Goal: Information Seeking & Learning: Find specific fact

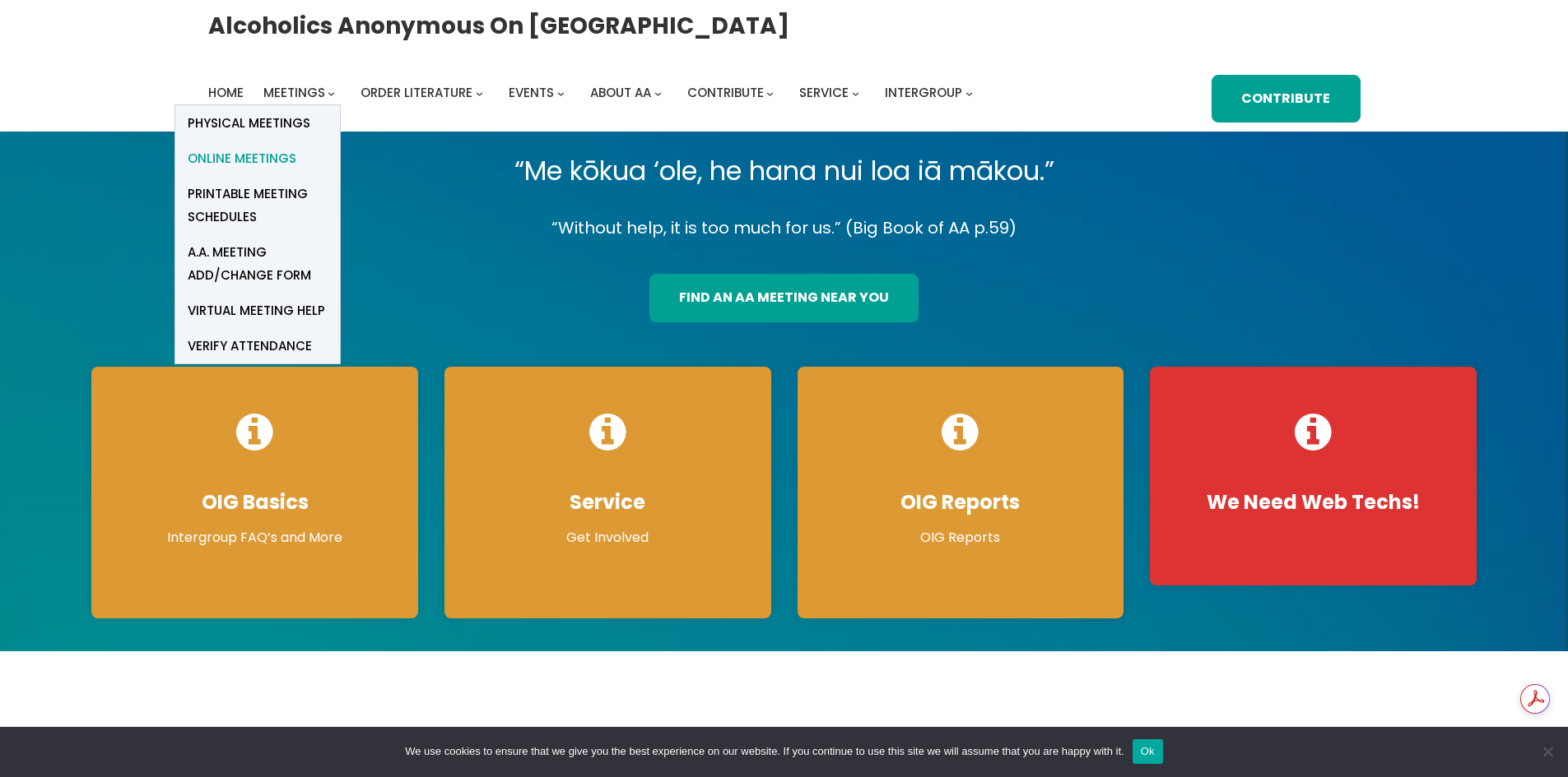
click at [249, 151] on span "Online Meetings" at bounding box center [242, 159] width 108 height 23
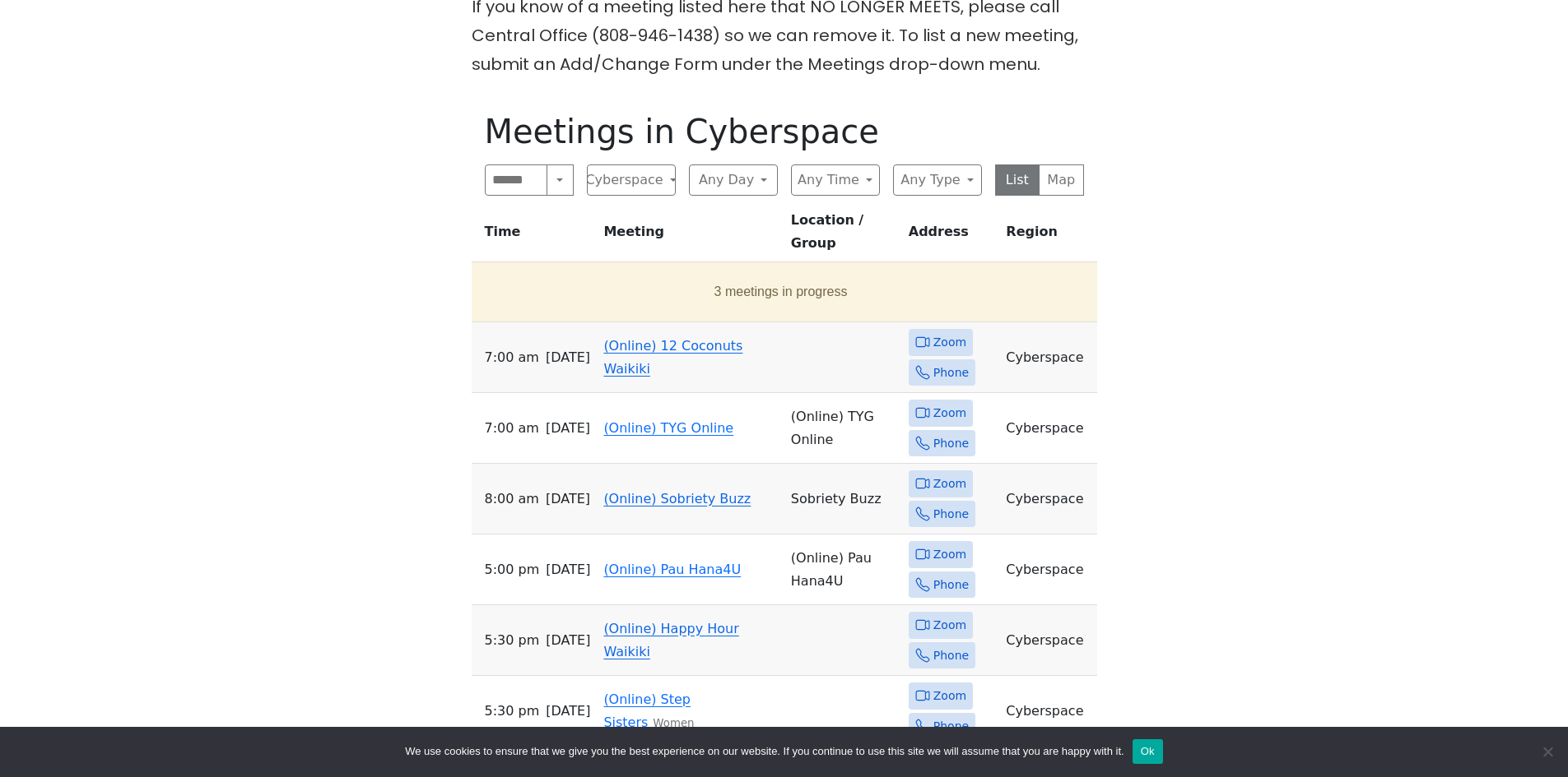
scroll to position [741, 0]
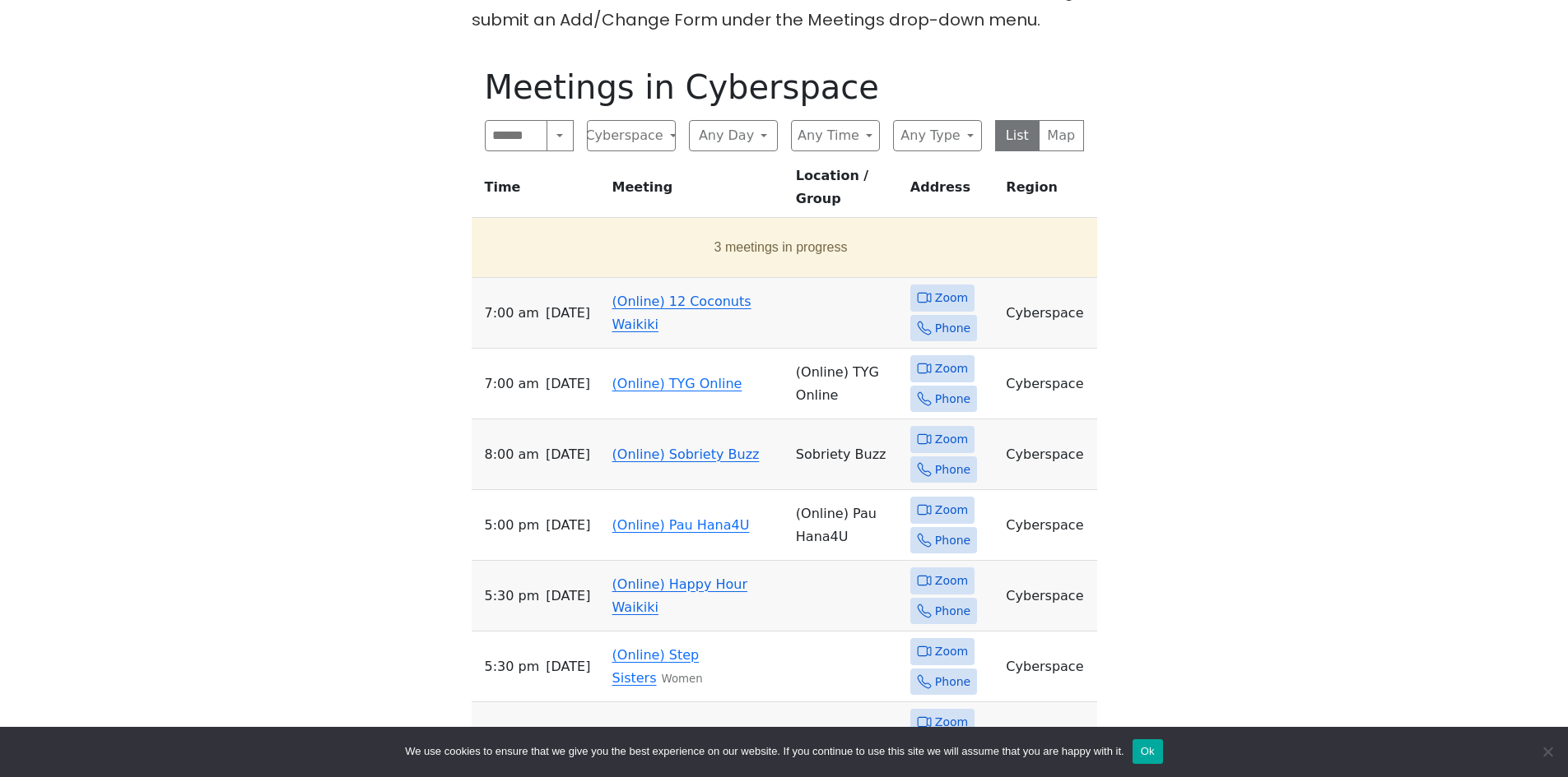
click at [655, 294] on link "(Online) 12 Coconuts Waikiki" at bounding box center [681, 312] width 139 height 38
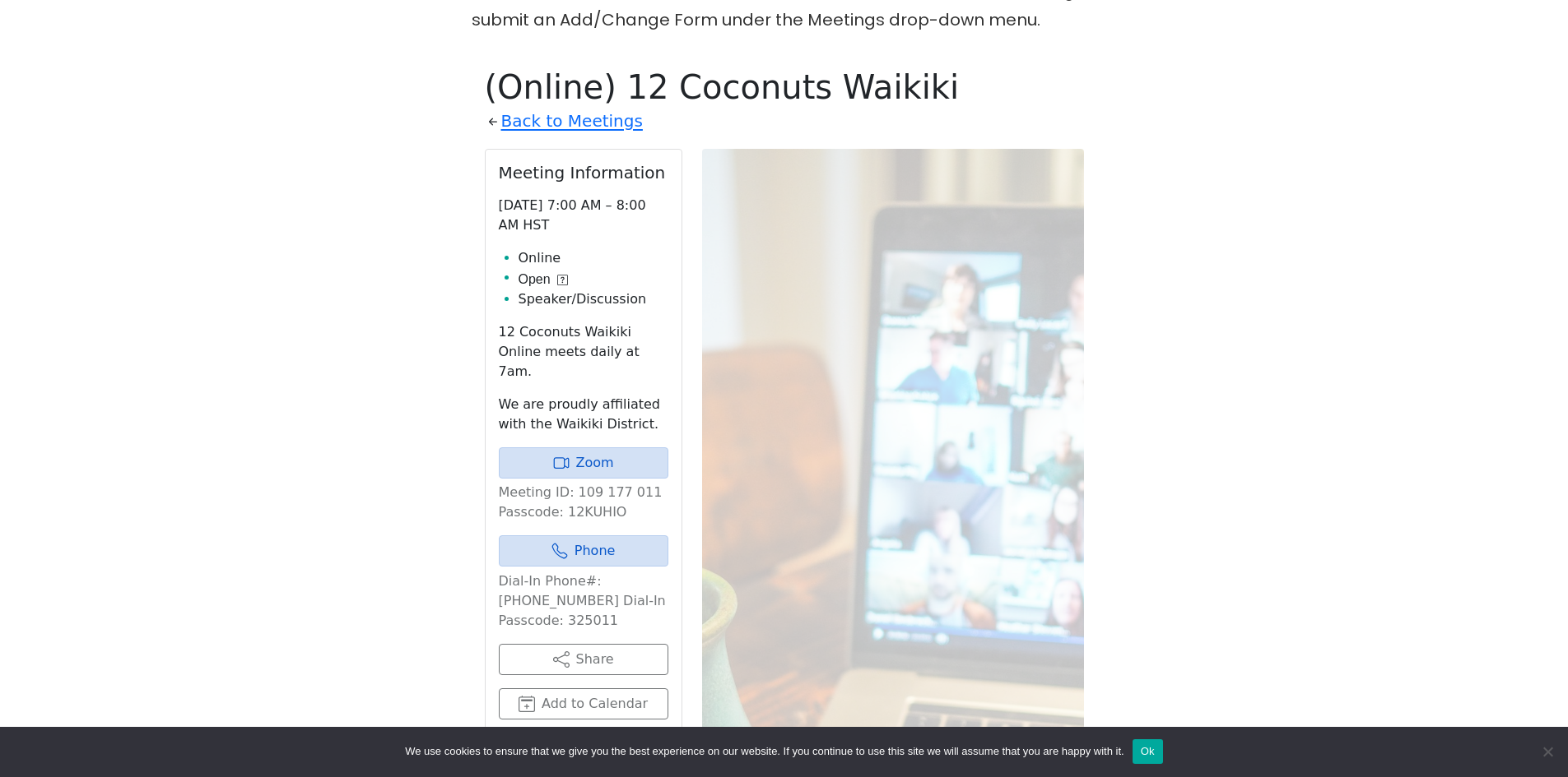
scroll to position [795, 0]
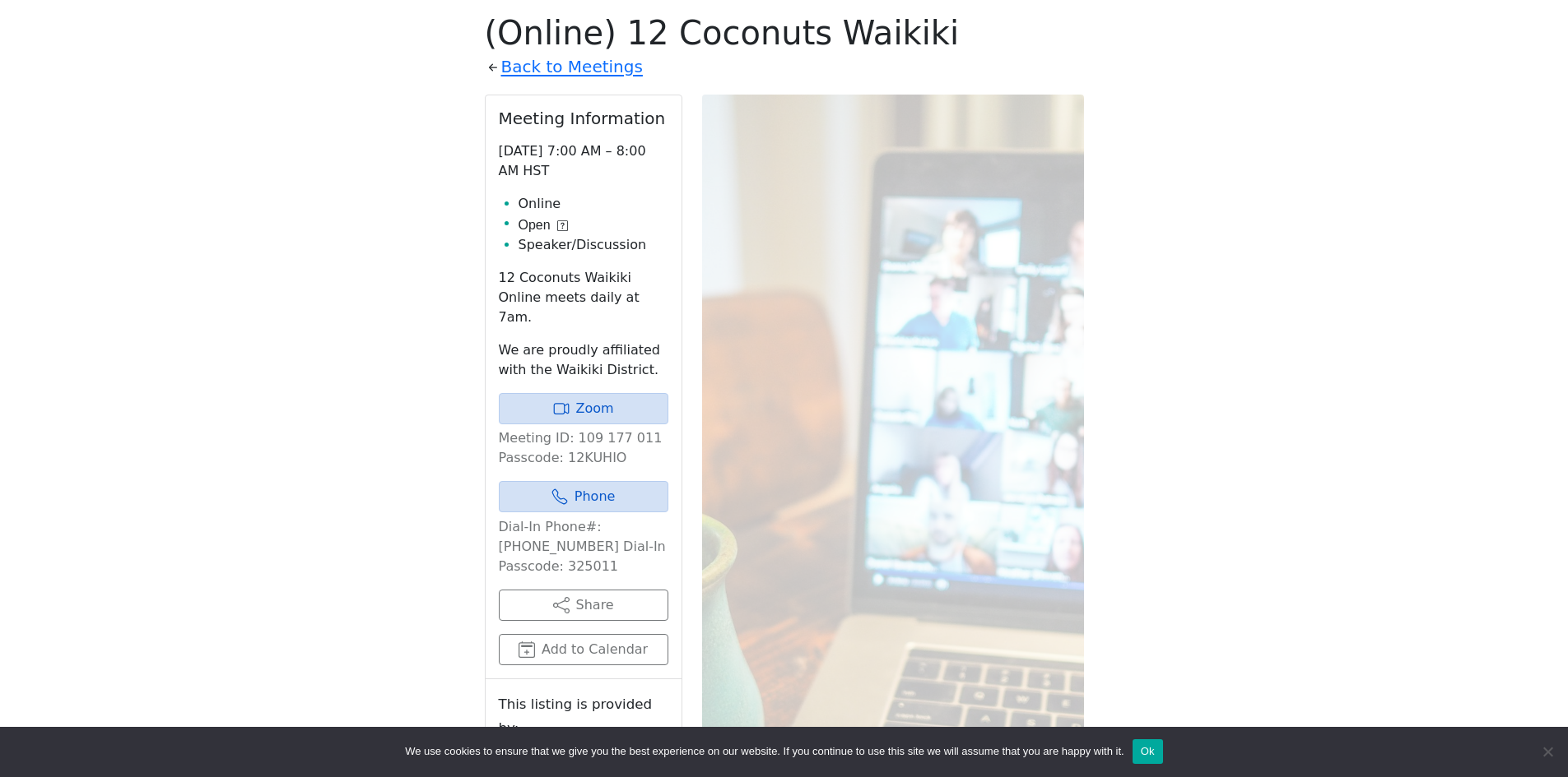
click at [577, 439] on p "Meeting ID: 109 177 011 Passcode: 12KUHIO" at bounding box center [583, 448] width 170 height 39
copy p "12KUHIO"
click at [597, 394] on link "Zoom" at bounding box center [583, 409] width 170 height 32
